Goal: Transaction & Acquisition: Purchase product/service

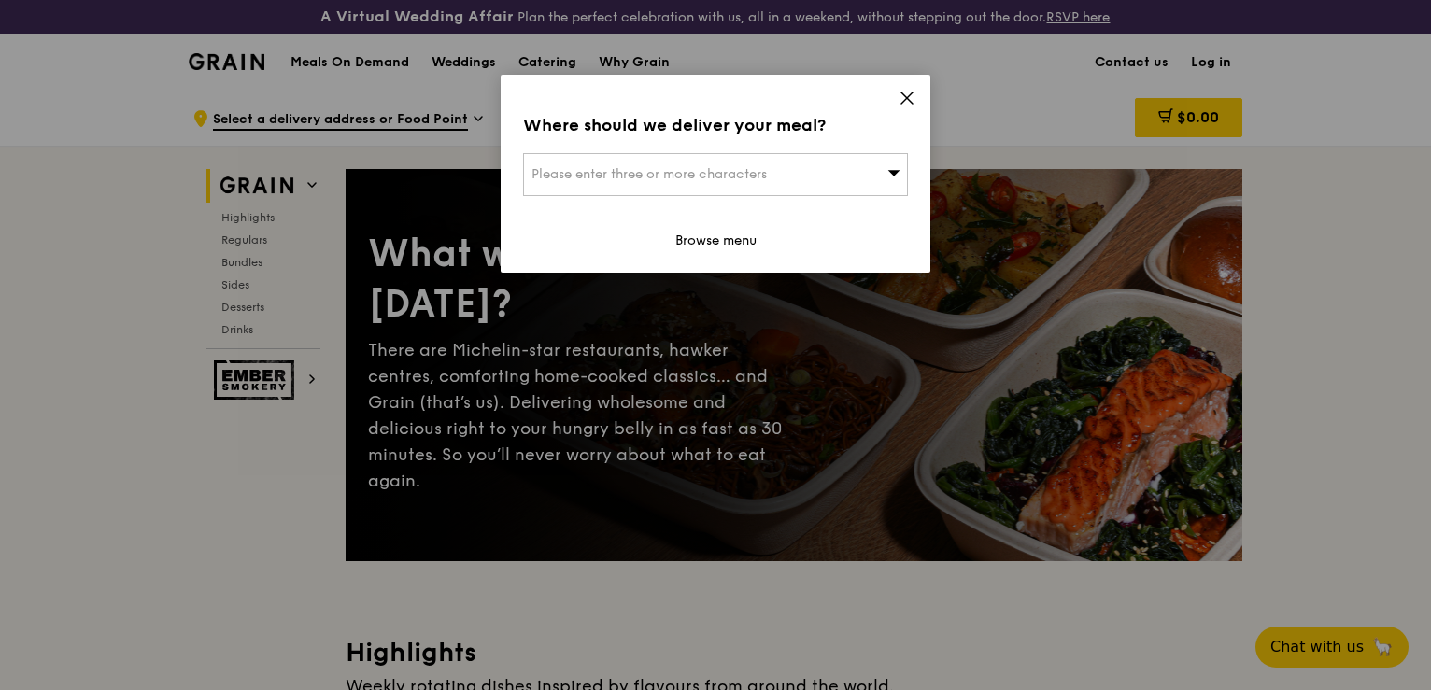
click at [892, 167] on icon at bounding box center [894, 172] width 13 height 14
click at [901, 93] on icon at bounding box center [907, 98] width 17 height 17
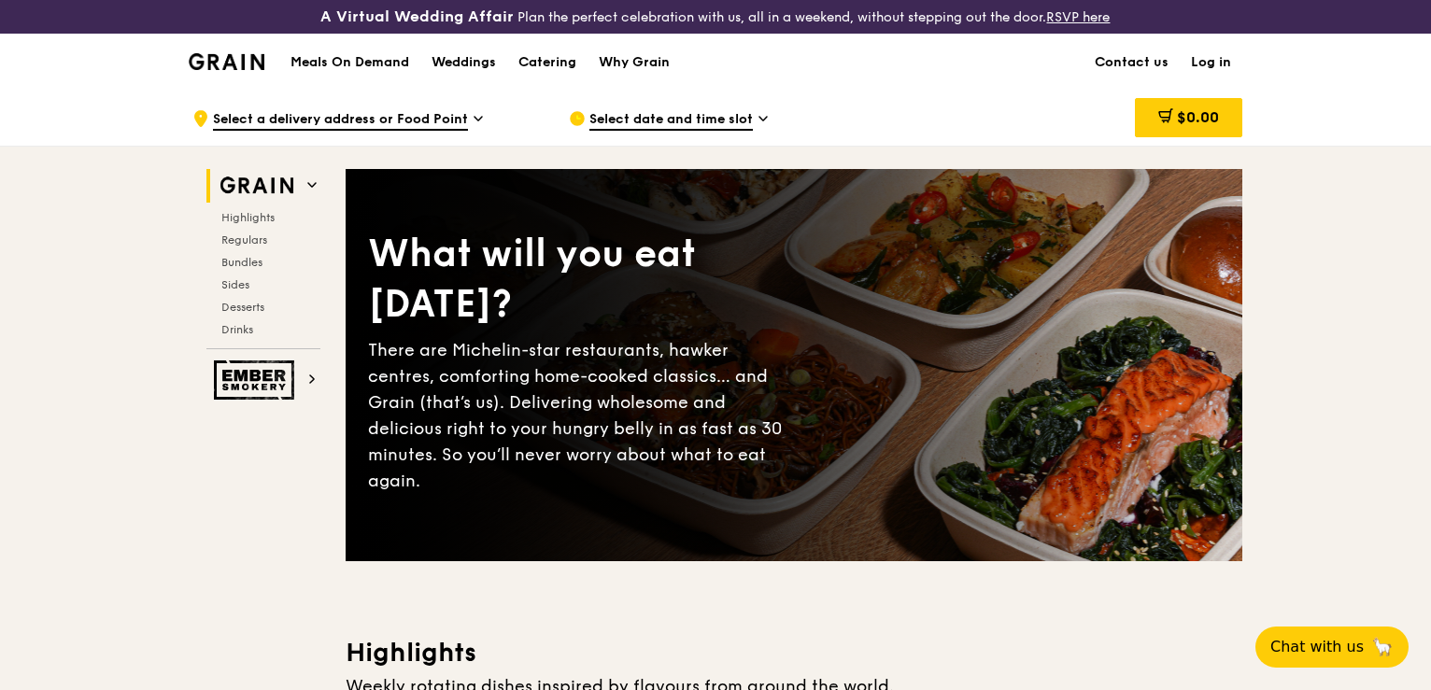
click at [747, 119] on span "Select date and time slot" at bounding box center [671, 120] width 163 height 21
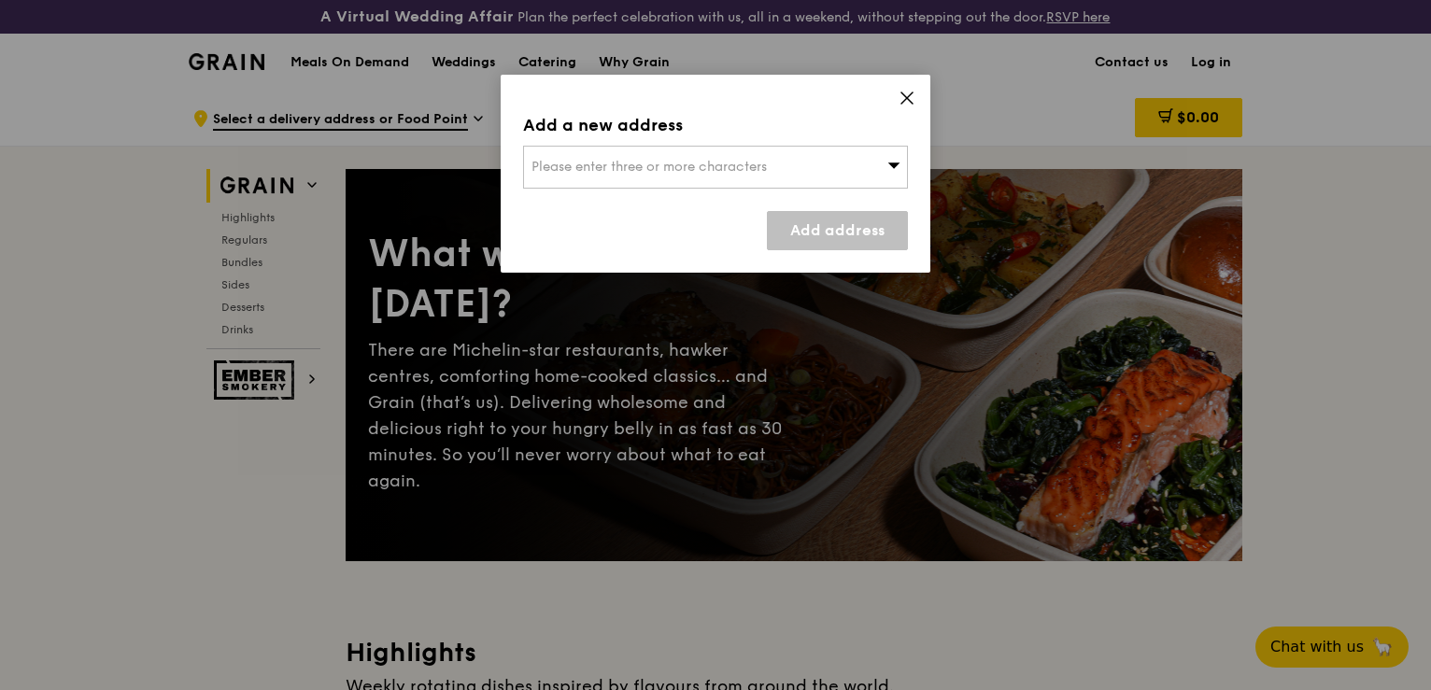
click at [900, 170] on icon at bounding box center [894, 165] width 13 height 14
click at [710, 208] on li "Please enter 3 or more characters" at bounding box center [715, 205] width 383 height 34
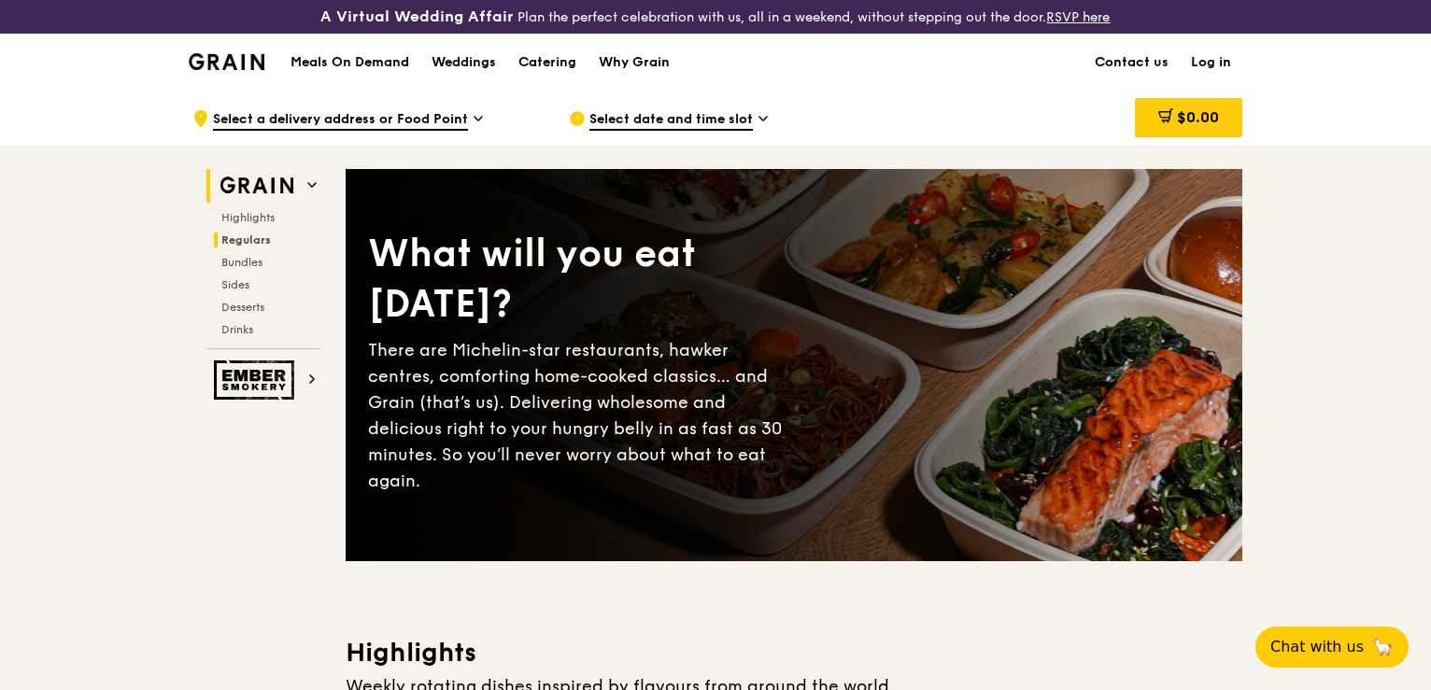
click at [260, 236] on span "Regulars" at bounding box center [246, 240] width 50 height 13
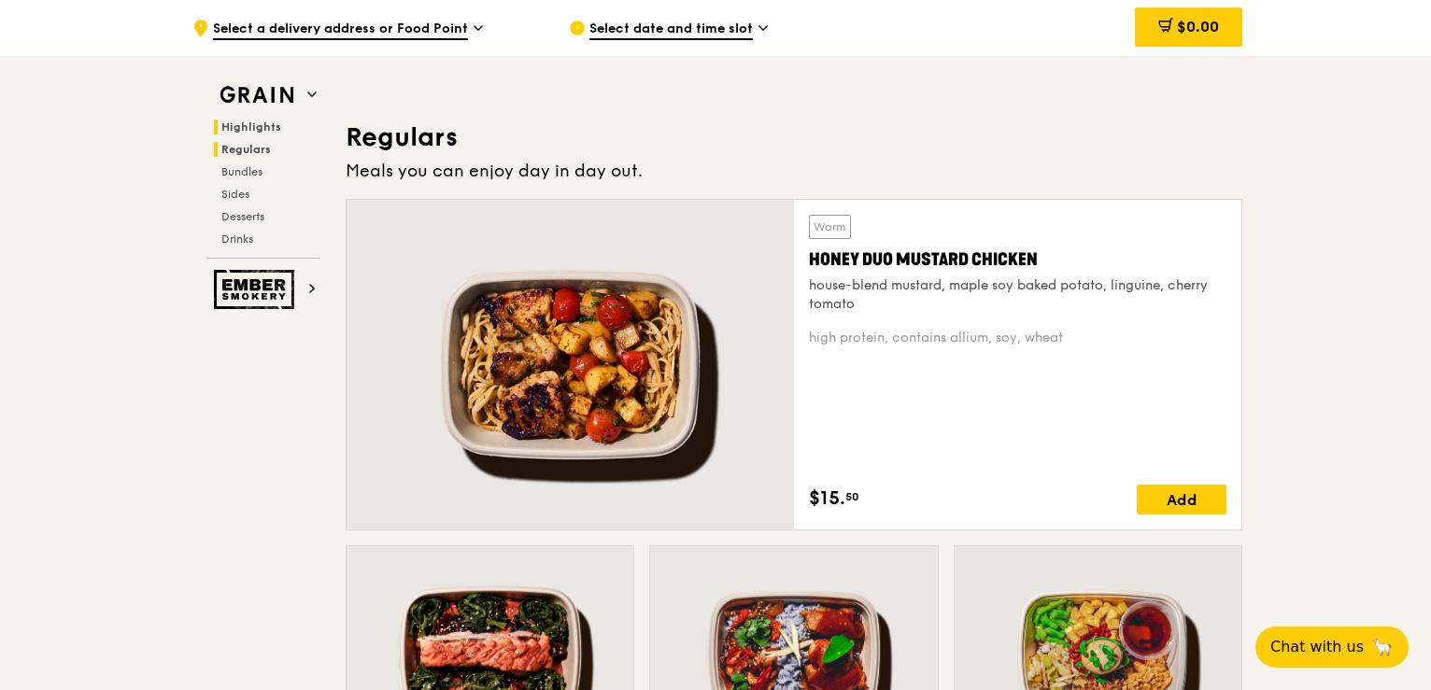
scroll to position [1244, 0]
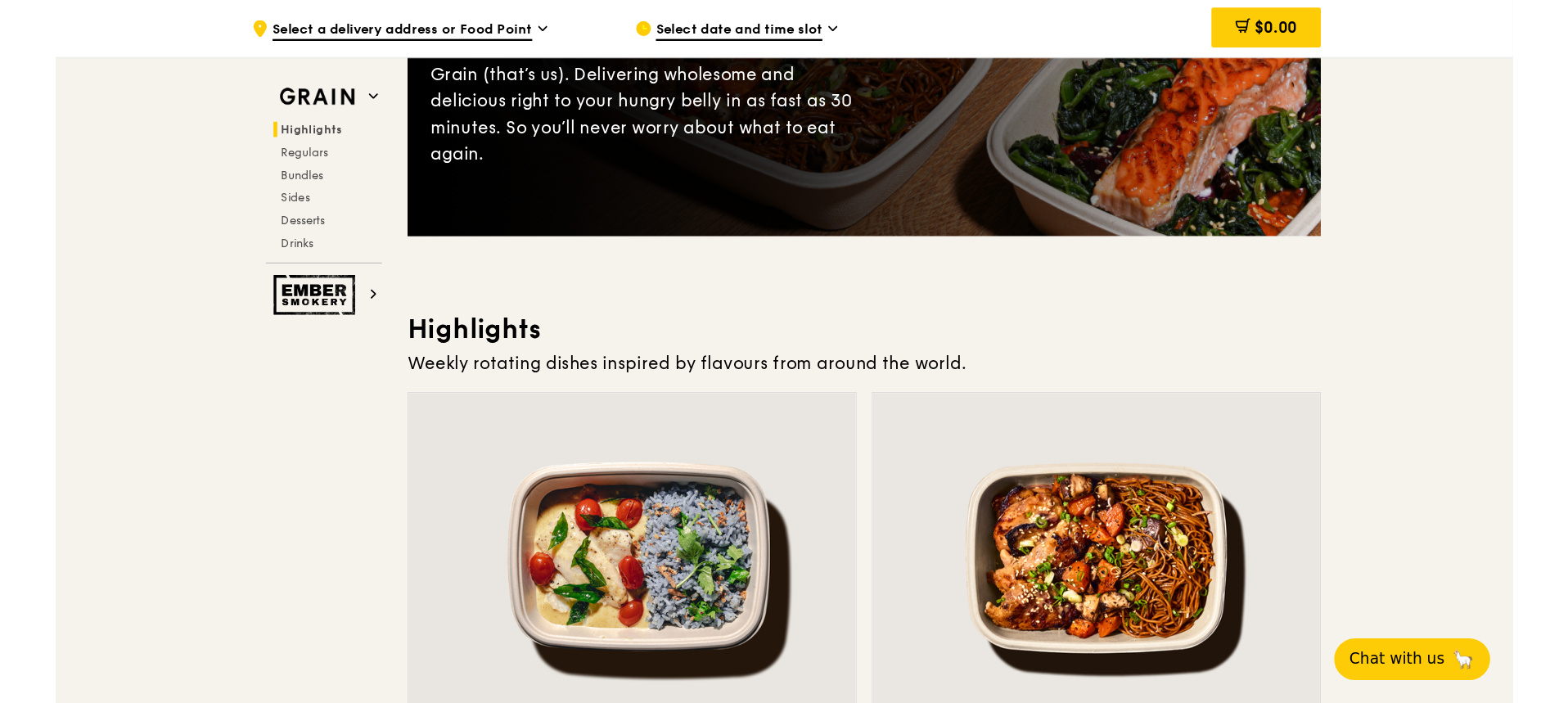
scroll to position [491, 0]
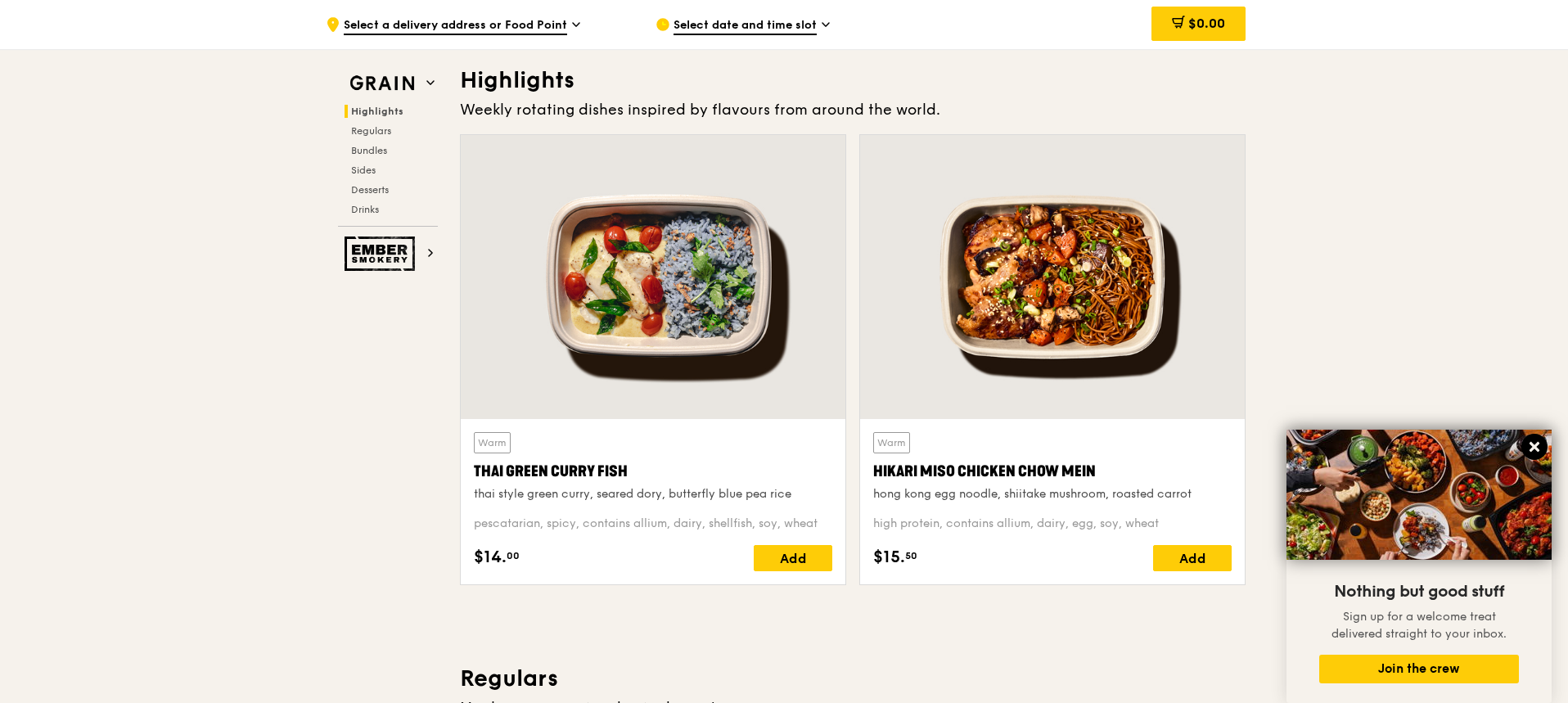
click at [1256, 442] on icon at bounding box center [1534, 446] width 15 height 15
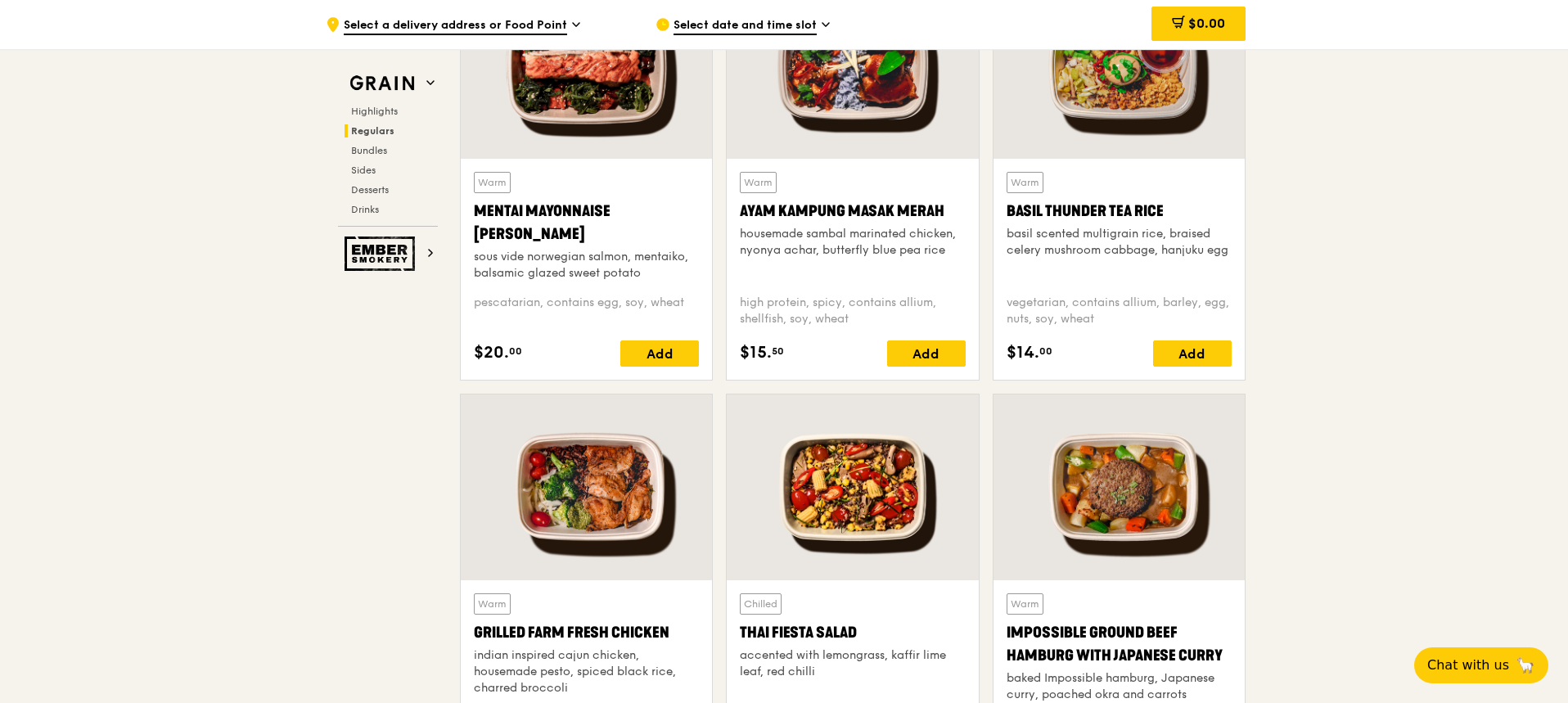
scroll to position [1636, 0]
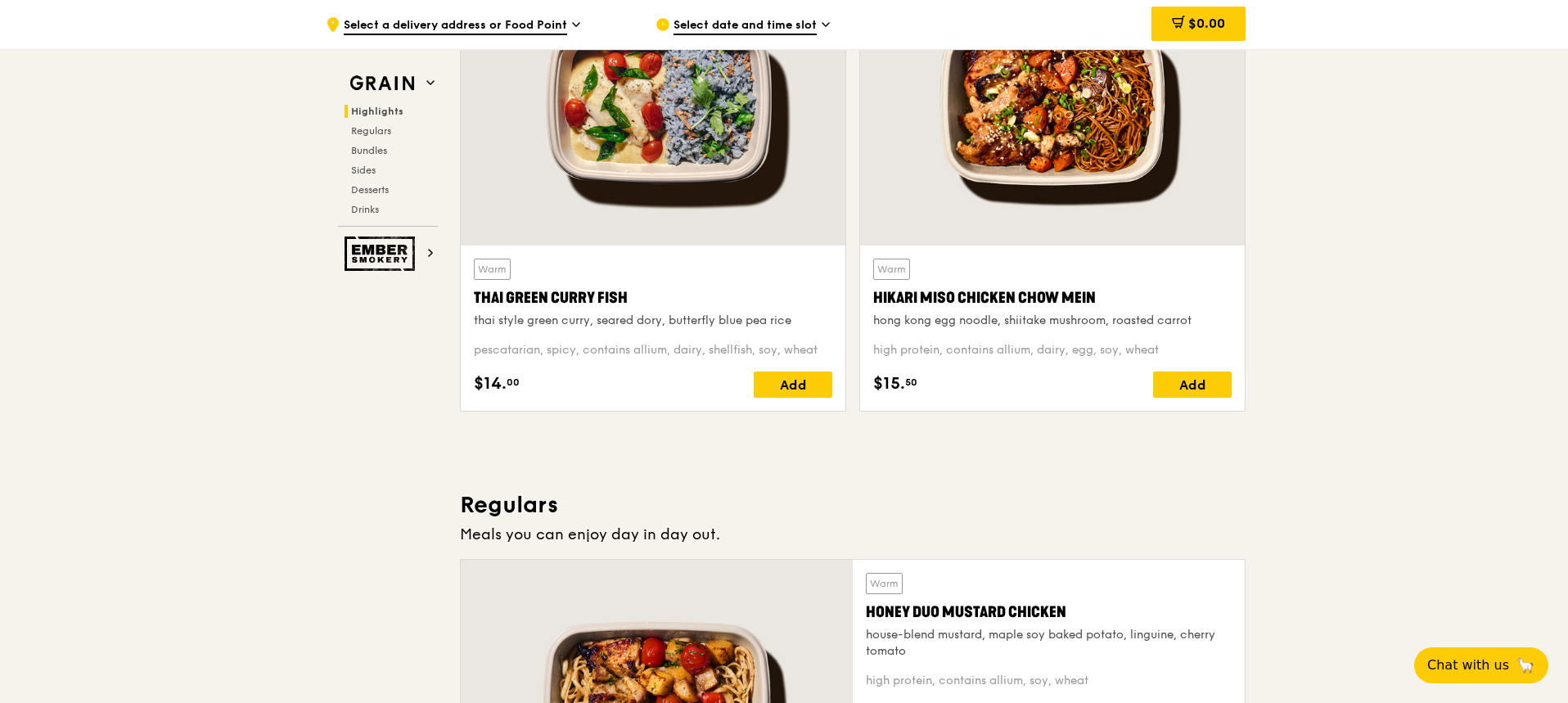
scroll to position [573, 0]
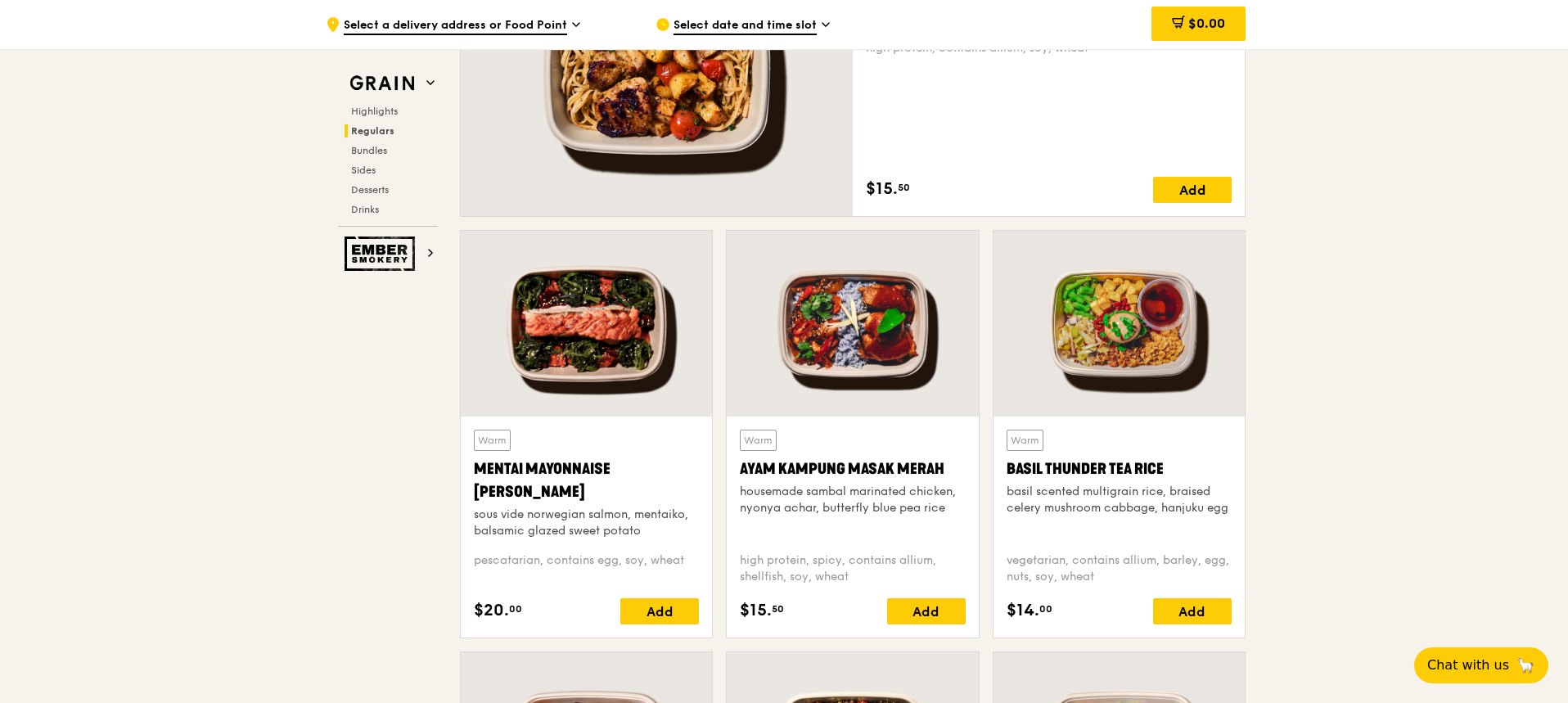
scroll to position [1309, 0]
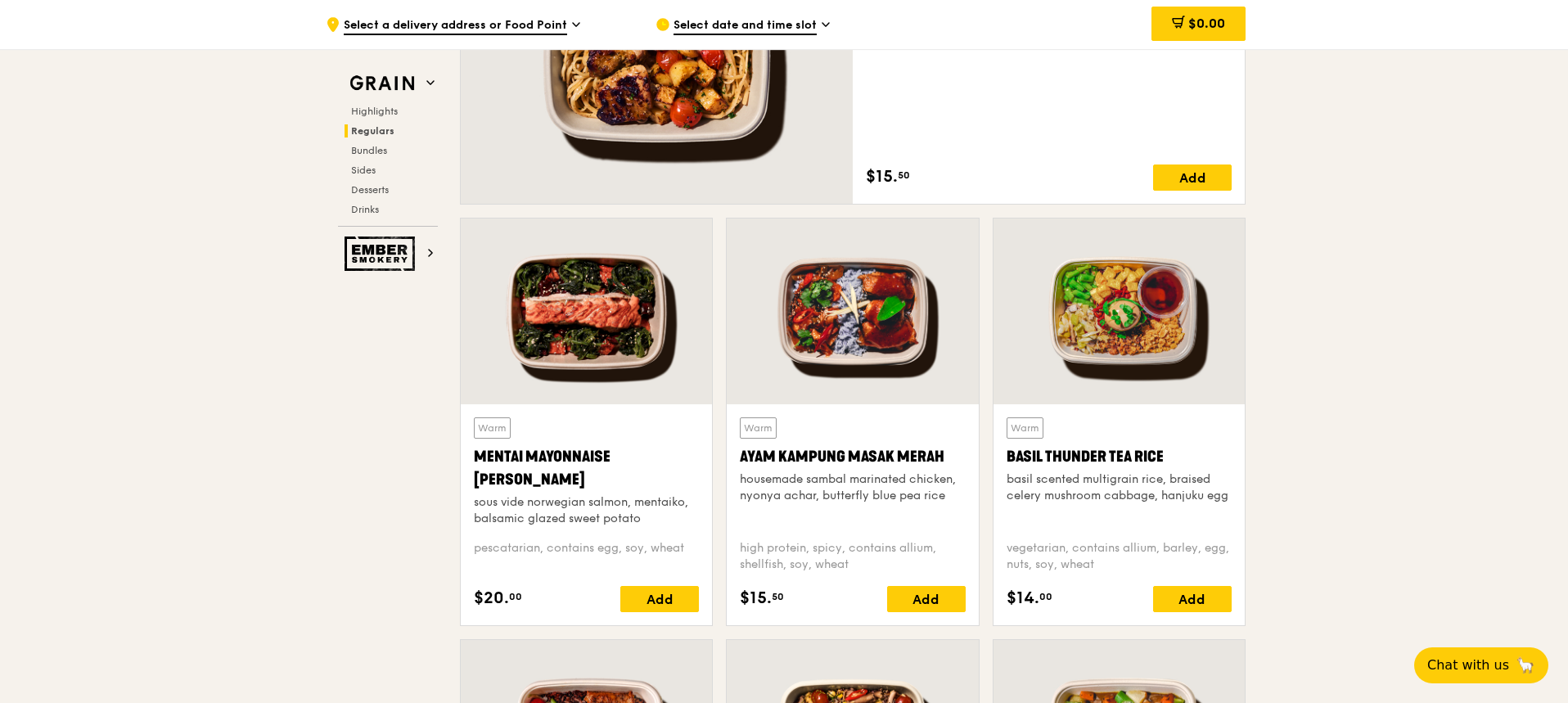
drag, startPoint x: 1427, startPoint y: 292, endPoint x: 1422, endPoint y: 285, distance: 8.6
